Goal: Task Accomplishment & Management: Manage account settings

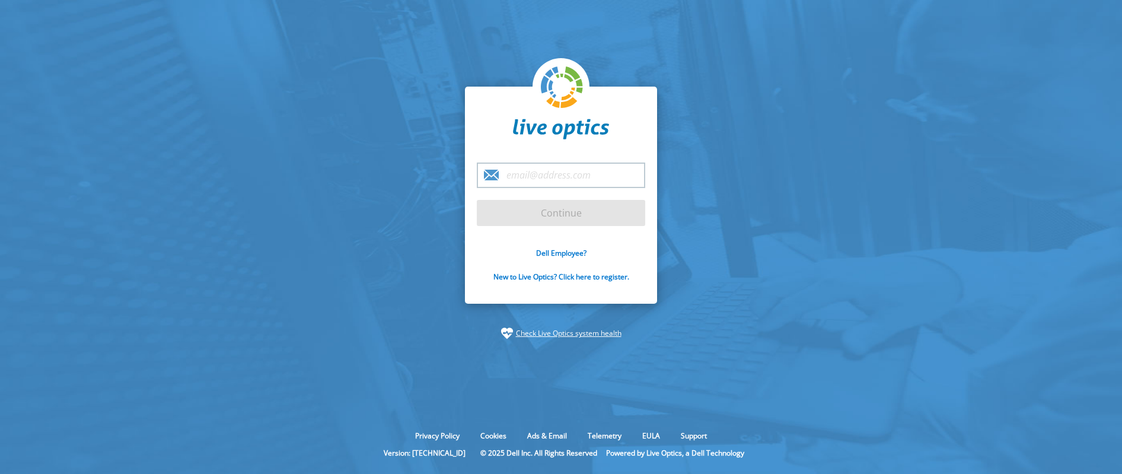
click at [573, 177] on input "email" at bounding box center [561, 174] width 168 height 25
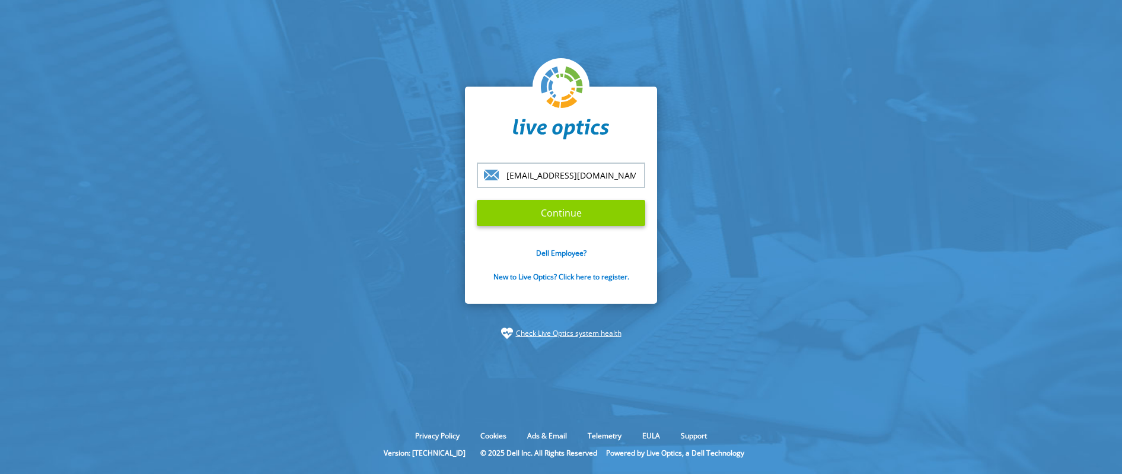
type input "[EMAIL_ADDRESS][DOMAIN_NAME]"
click at [555, 207] on input "Continue" at bounding box center [561, 213] width 168 height 26
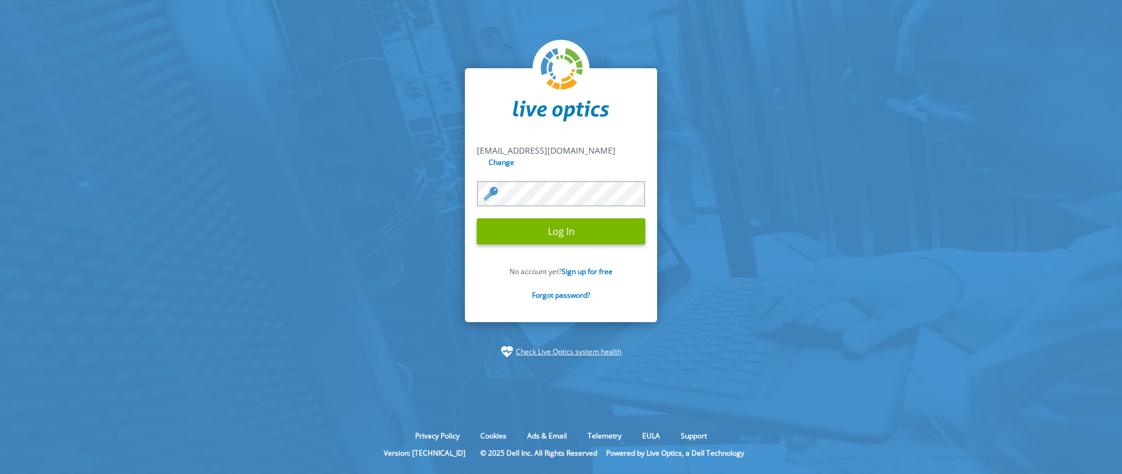
click at [477, 218] on input "Log In" at bounding box center [561, 231] width 168 height 26
click at [568, 226] on input "Log In" at bounding box center [561, 231] width 168 height 26
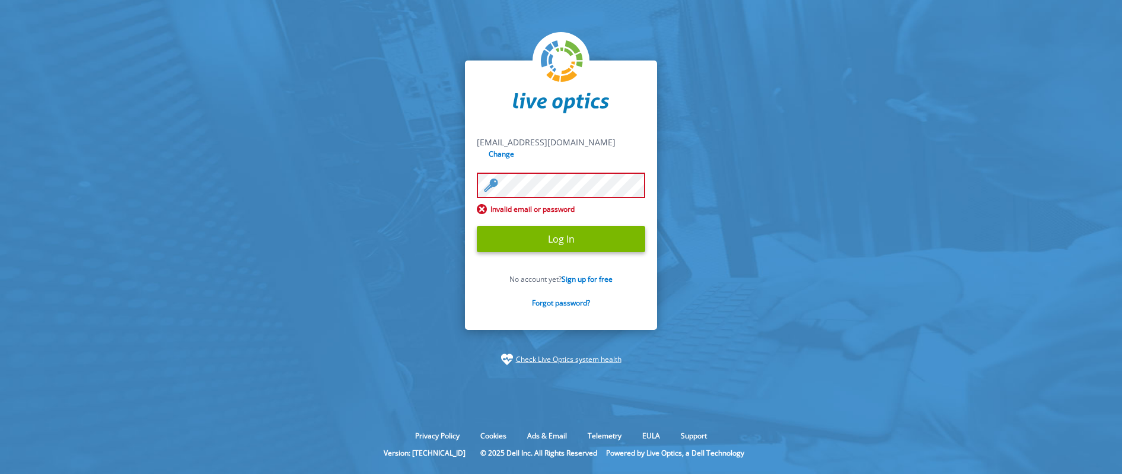
click at [477, 226] on input "Log In" at bounding box center [561, 239] width 168 height 26
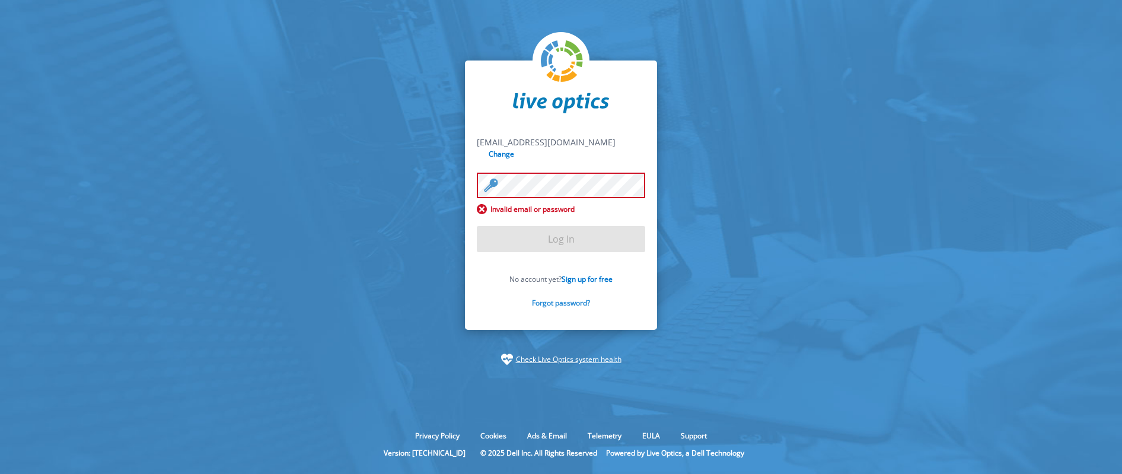
click at [558, 298] on link "Forgot password?" at bounding box center [561, 303] width 58 height 10
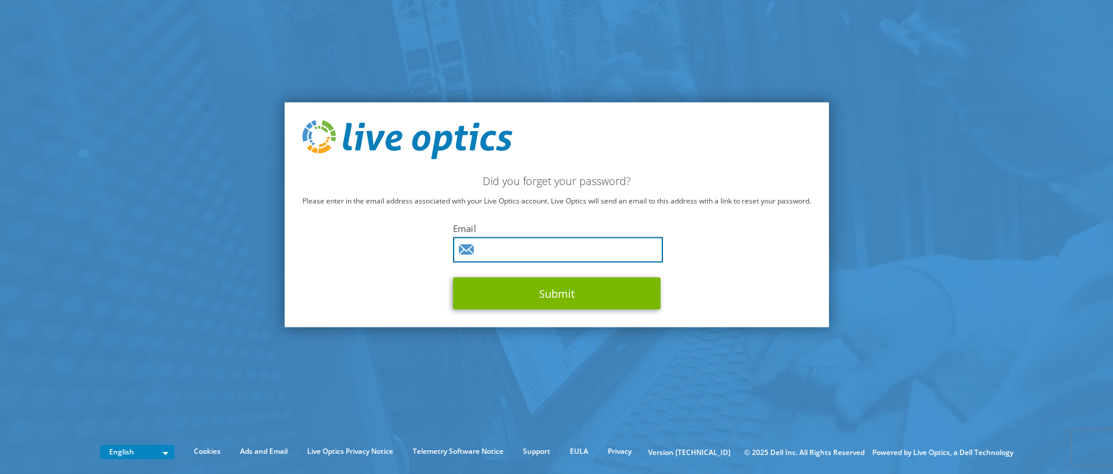
click at [515, 250] on input "text" at bounding box center [558, 249] width 210 height 25
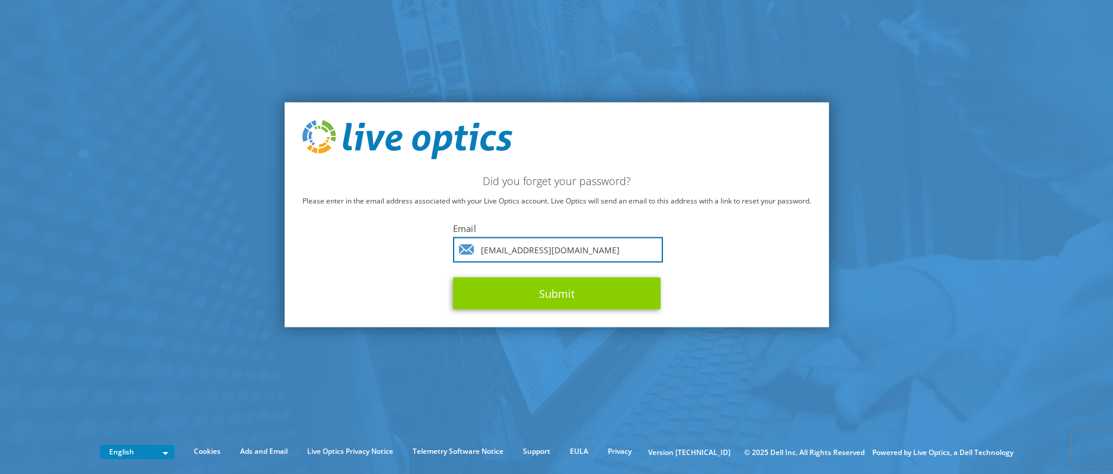
type input "[EMAIL_ADDRESS][DOMAIN_NAME]"
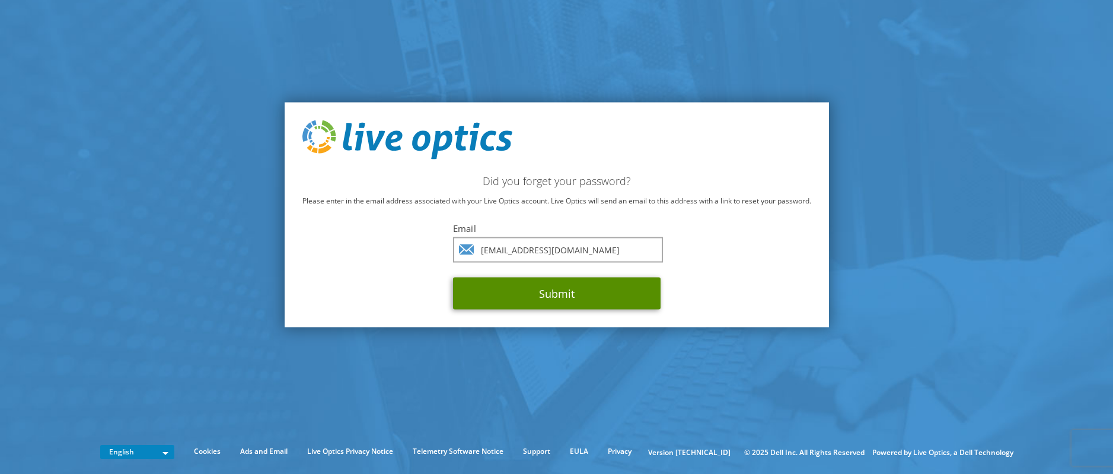
click at [547, 285] on button "Submit" at bounding box center [556, 293] width 207 height 32
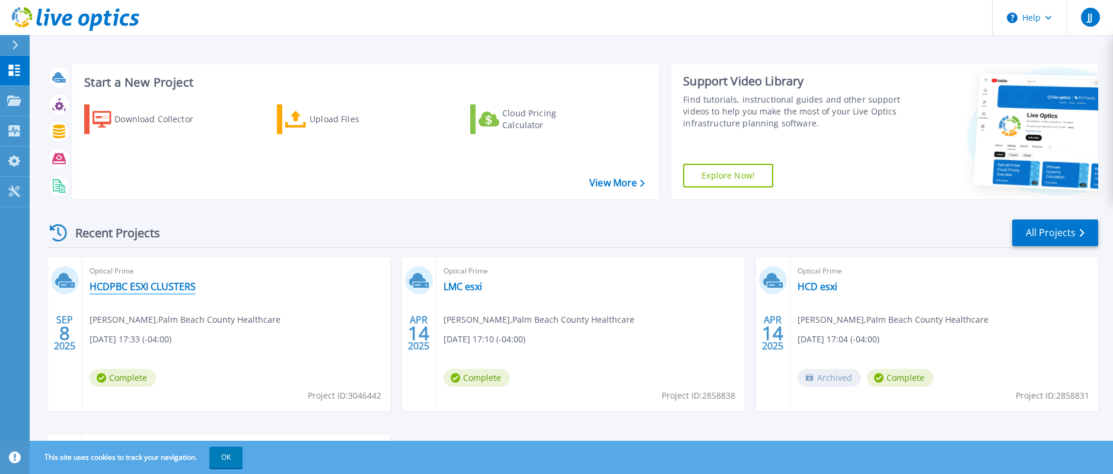
click at [126, 284] on link "HCDPBC ESXI CLUSTERS" at bounding box center [143, 286] width 106 height 12
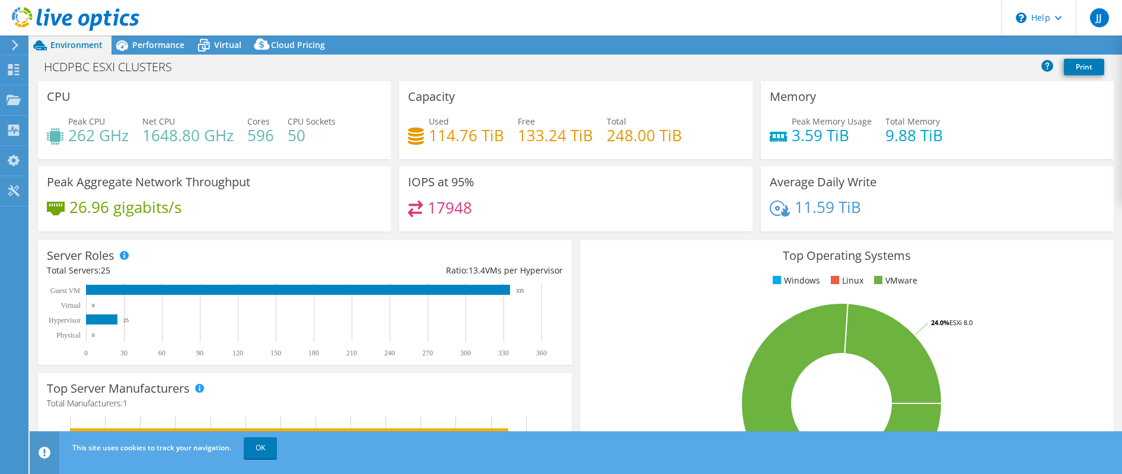
select select "USD"
